Goal: Check status: Check status

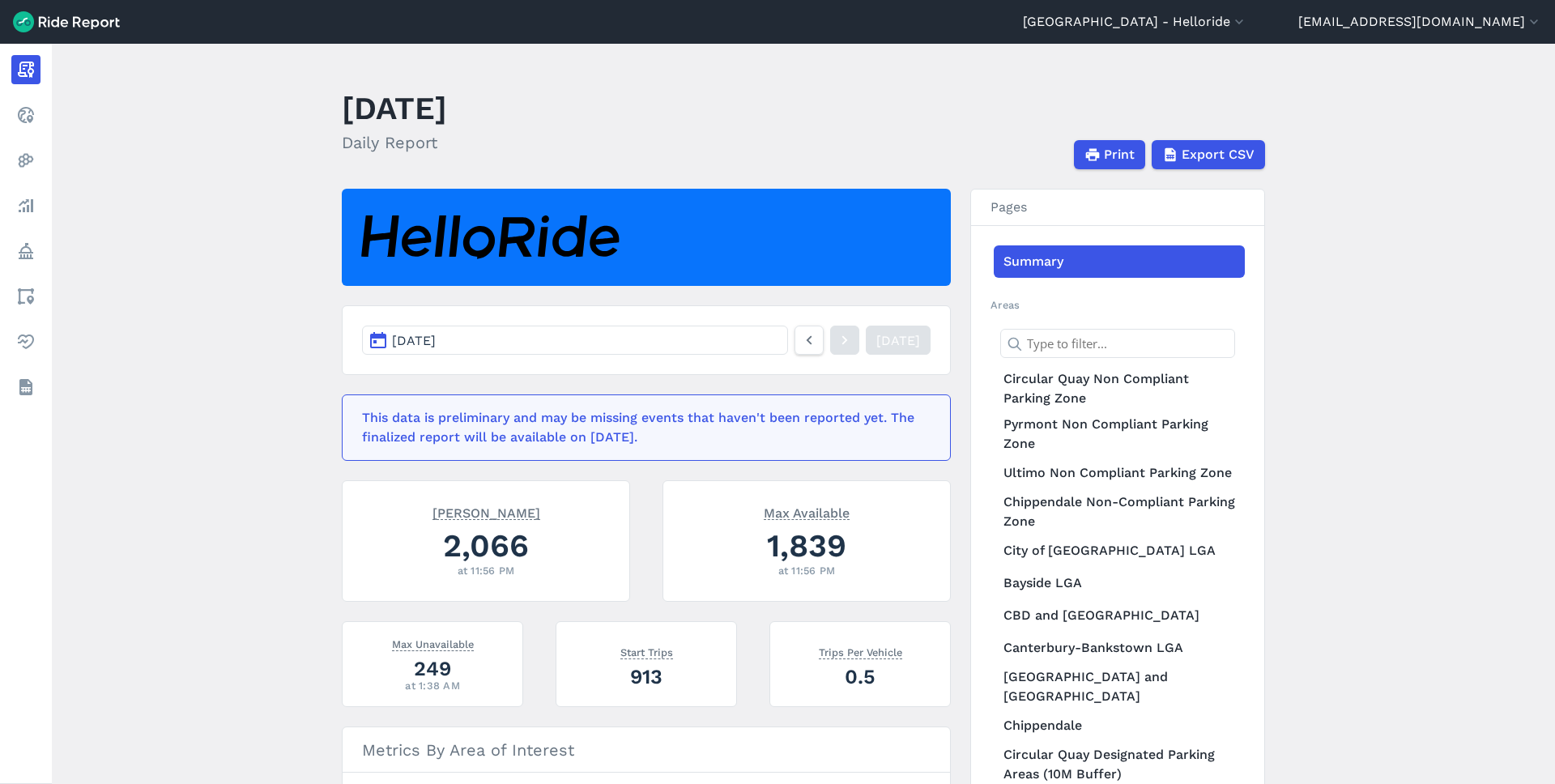
scroll to position [537, 0]
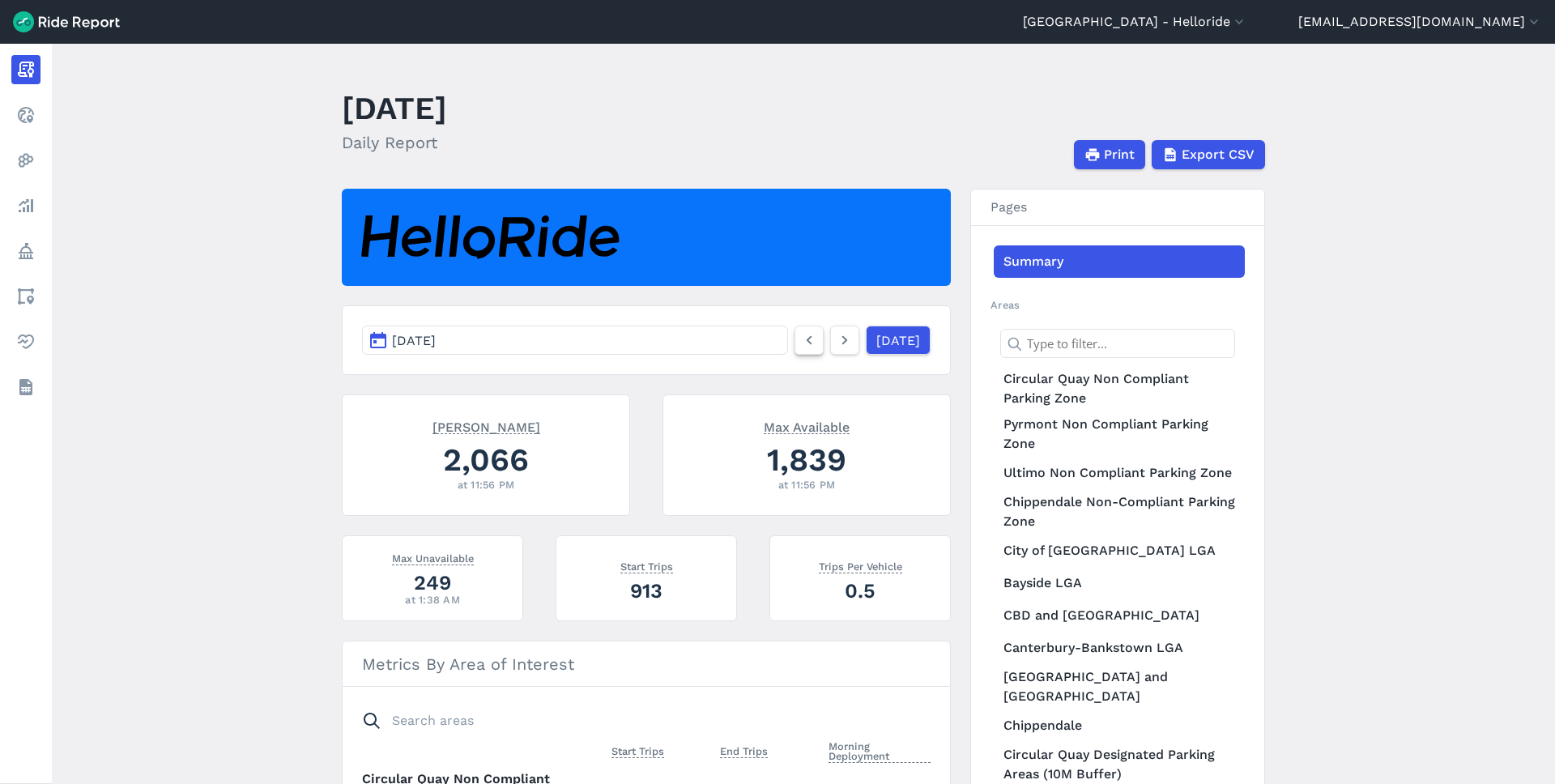
click at [800, 336] on icon at bounding box center [809, 340] width 18 height 20
click at [800, 337] on icon at bounding box center [809, 340] width 18 height 20
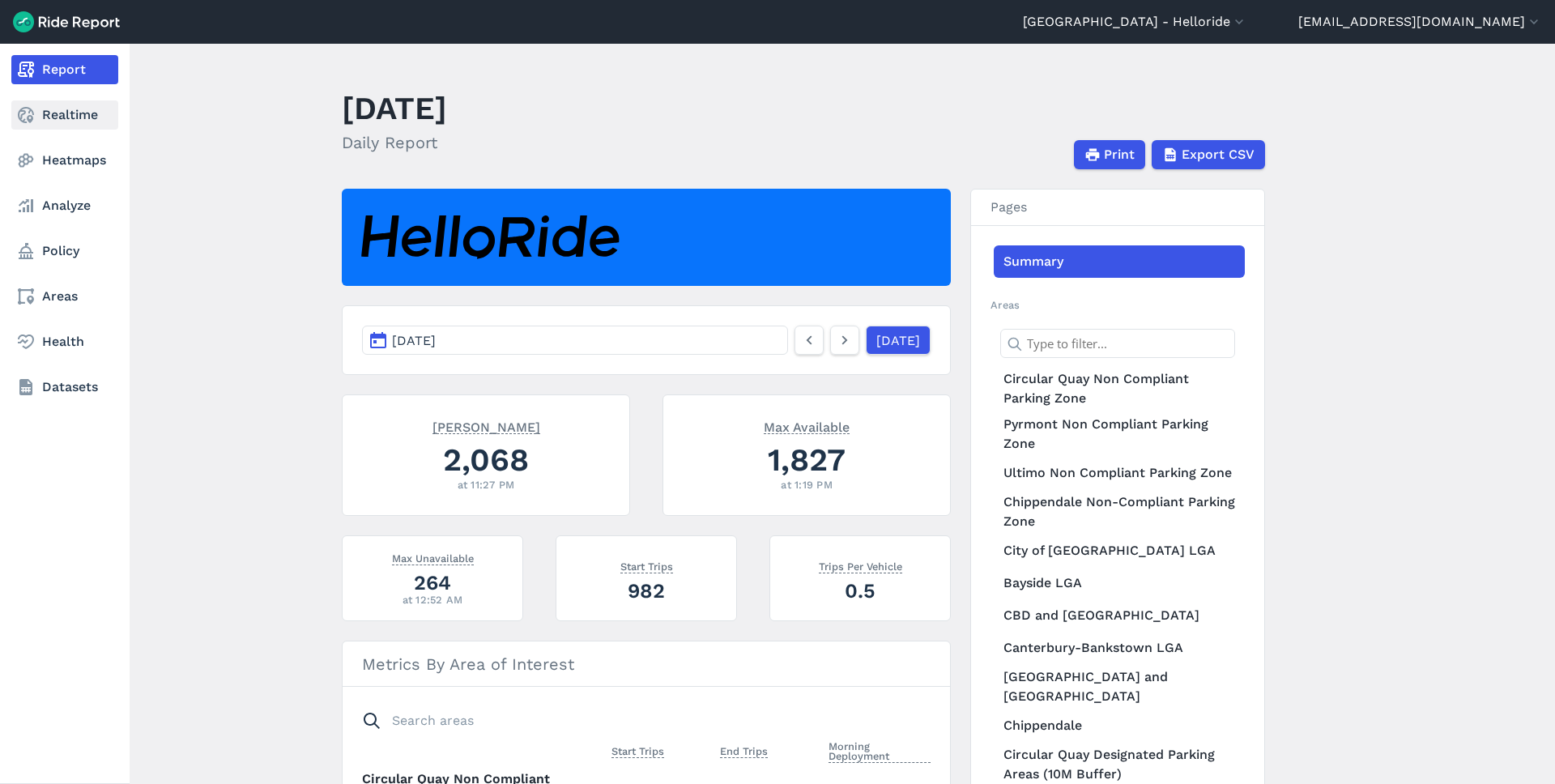
click at [53, 106] on link "Realtime" at bounding box center [65, 114] width 107 height 29
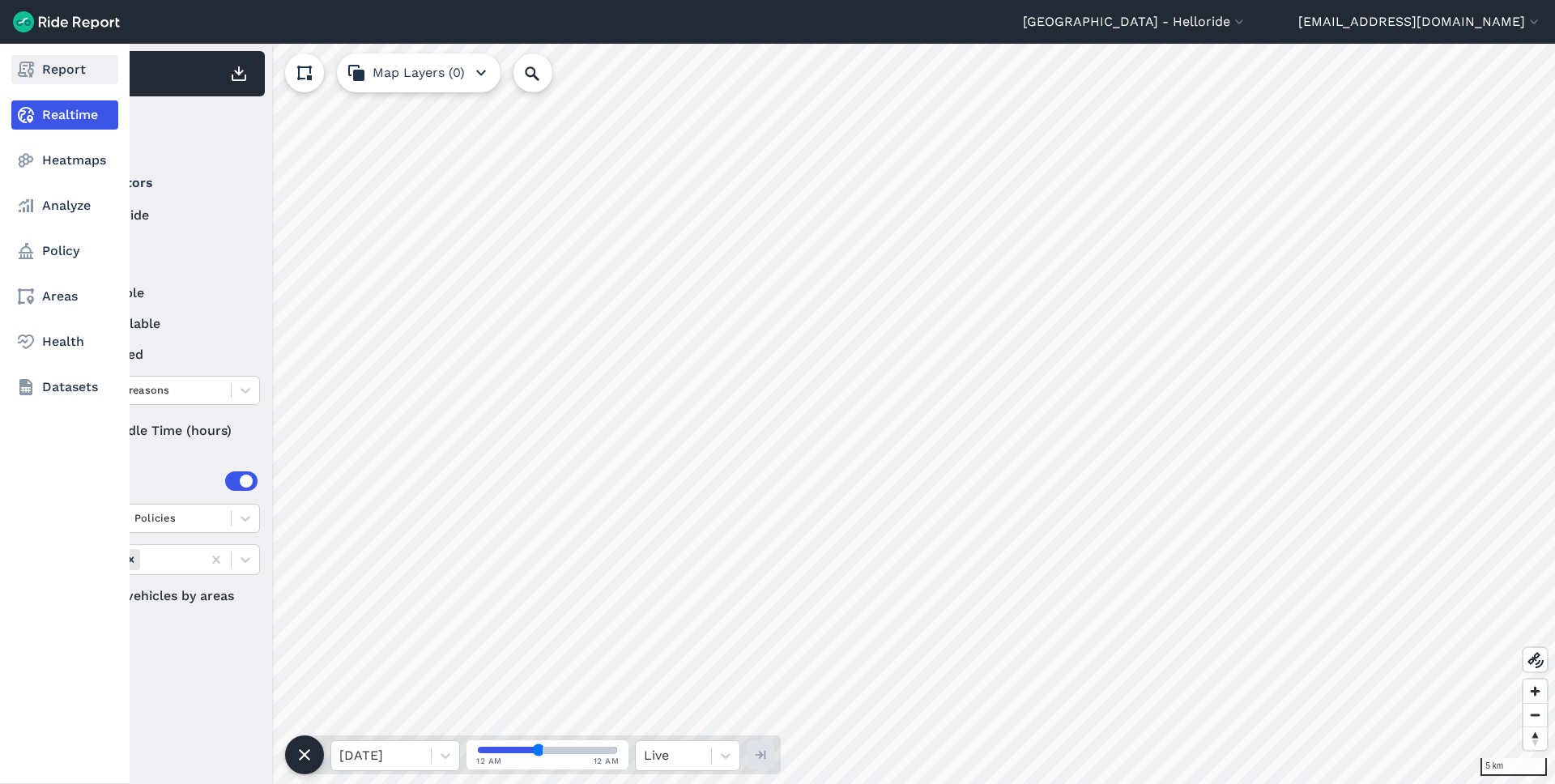
click at [33, 82] on link "Report" at bounding box center [65, 68] width 107 height 29
